Goal: Find specific page/section: Find specific page/section

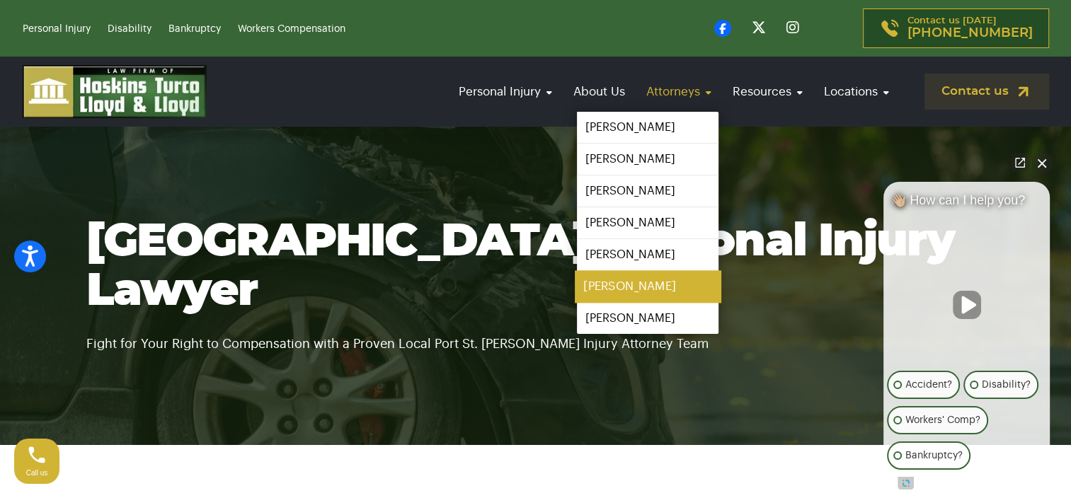
click at [626, 286] on link "[PERSON_NAME]" at bounding box center [648, 287] width 146 height 32
